Goal: Task Accomplishment & Management: Complete application form

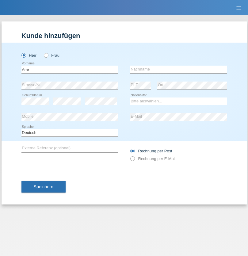
type input "Amr"
click at [178, 69] on input "text" at bounding box center [178, 70] width 96 height 8
type input "Abouelwafa"
select select "CH"
radio input "true"
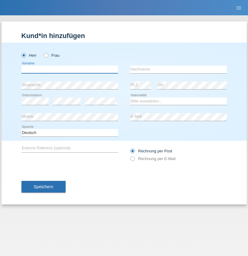
click at [70, 69] on input "text" at bounding box center [69, 70] width 96 height 8
type input "Amr"
click at [178, 69] on input "text" at bounding box center [178, 70] width 96 height 8
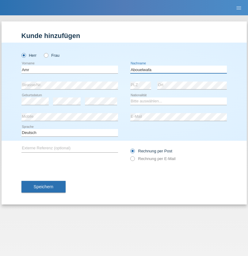
type input "Abouelwafa"
select select "CH"
radio input "true"
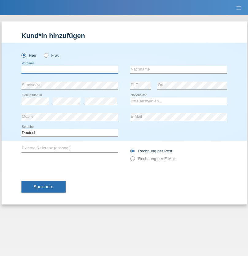
click at [70, 69] on input "text" at bounding box center [69, 70] width 96 height 8
type input "Jörg"
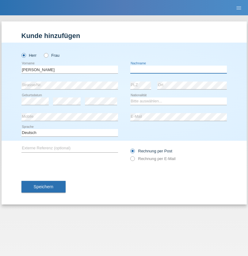
click at [178, 69] on input "text" at bounding box center [178, 70] width 96 height 8
type input "Traksel"
select select "DE"
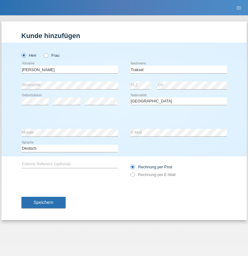
select select "C"
select select "01"
select select "07"
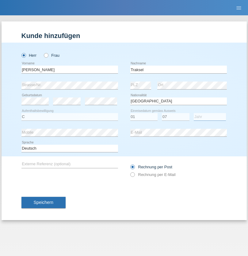
select select "2008"
select select "en"
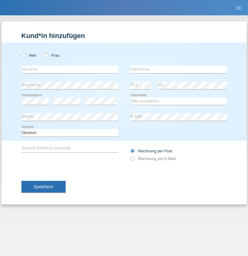
radio input "true"
select select "RS"
select select "C"
select select "08"
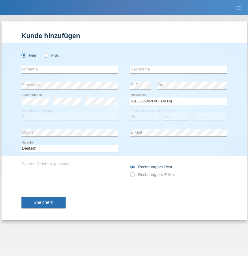
select select "10"
select select "2006"
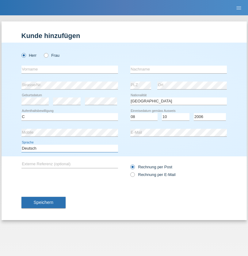
select select "en"
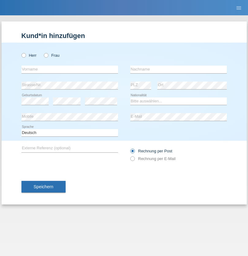
radio input "true"
click at [70, 69] on input "text" at bounding box center [69, 70] width 96 height 8
type input "Sladjan"
click at [178, 69] on input "text" at bounding box center [178, 70] width 96 height 8
type input "Pejic"
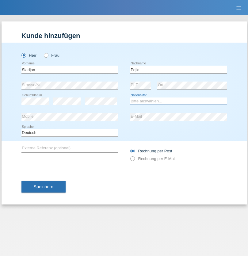
select select "CH"
radio input "true"
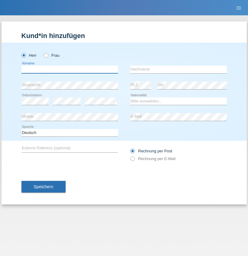
click at [70, 69] on input "text" at bounding box center [69, 70] width 96 height 8
type input "Mohammad Qais"
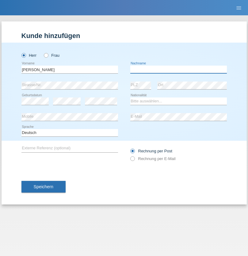
click at [178, 69] on input "text" at bounding box center [178, 70] width 96 height 8
type input "Nemani"
select select "AF"
select select "C"
select select "02"
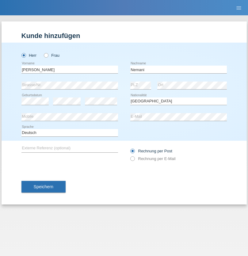
select select "01"
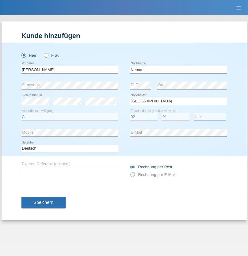
select select "2021"
